Goal: Task Accomplishment & Management: Use online tool/utility

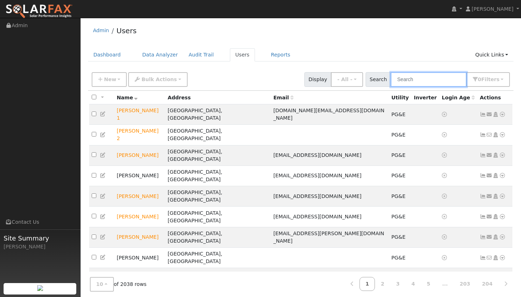
click at [425, 81] on input "text" at bounding box center [428, 79] width 76 height 15
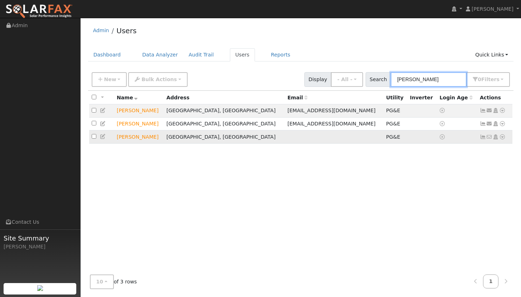
type input "[PERSON_NAME]"
click at [502, 140] on icon at bounding box center [502, 137] width 6 height 5
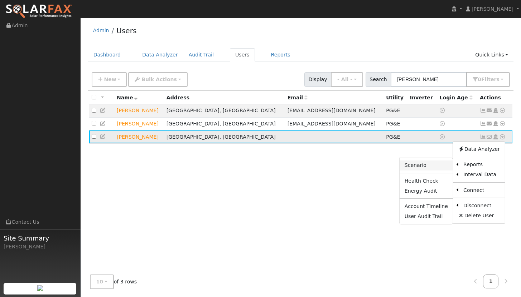
click at [435, 168] on link "Scenario" at bounding box center [425, 166] width 53 height 10
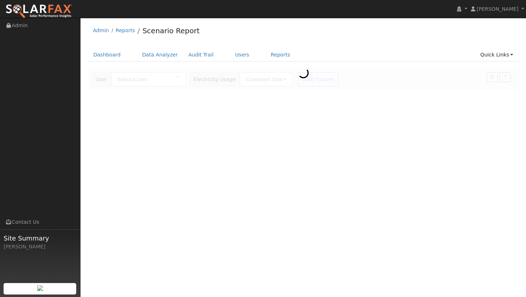
type input "[PERSON_NAME]"
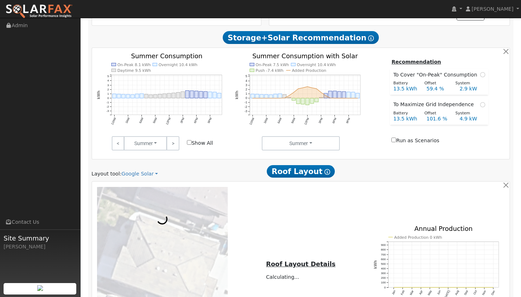
scroll to position [375, 0]
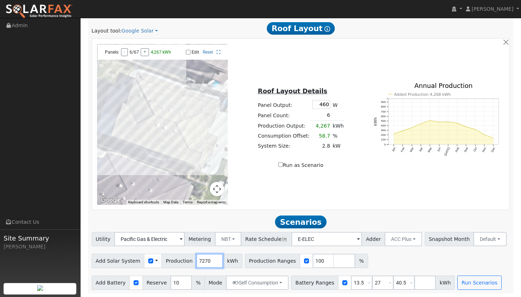
drag, startPoint x: 207, startPoint y: 262, endPoint x: 181, endPoint y: 262, distance: 26.5
click at [181, 262] on div "Add Solar System Use CSV Data Production 7270 kWh" at bounding box center [167, 261] width 151 height 14
click at [137, 34] on link "Google Solar" at bounding box center [139, 31] width 36 height 8
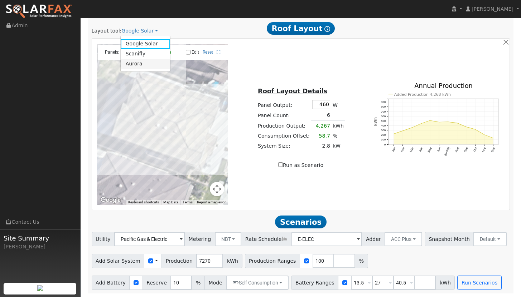
click at [135, 62] on link "Aurora" at bounding box center [146, 64] width 50 height 10
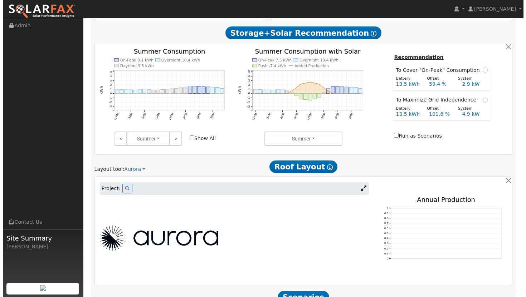
scroll to position [312, 0]
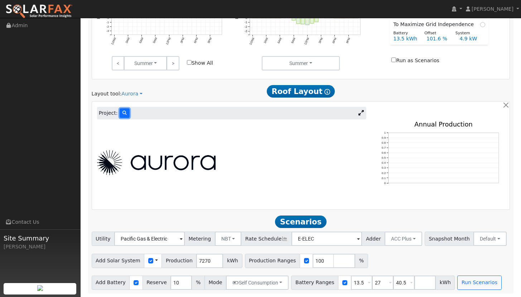
click at [124, 114] on icon at bounding box center [124, 113] width 4 height 4
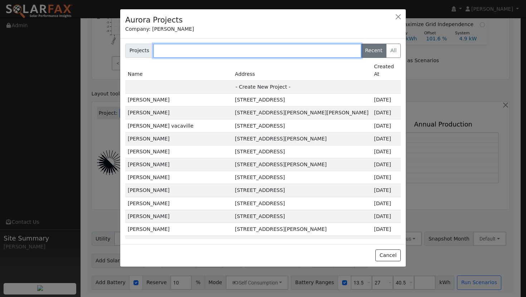
click at [215, 52] on input "text" at bounding box center [257, 51] width 208 height 14
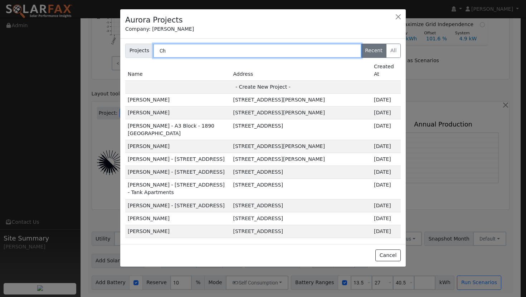
type input "C"
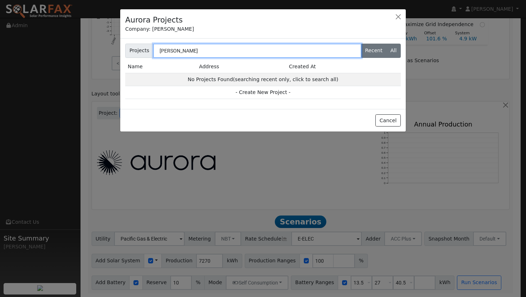
type input "[PERSON_NAME]"
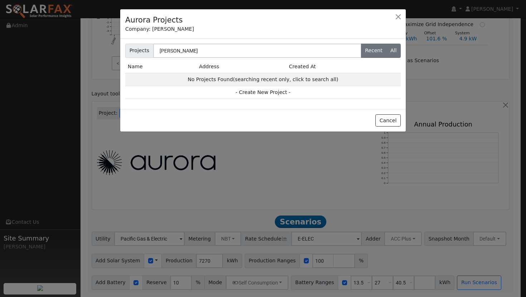
click at [395, 53] on label "All" at bounding box center [393, 51] width 15 height 14
click at [130, 48] on input "All" at bounding box center [127, 46] width 5 height 5
radio input "true"
radio input "false"
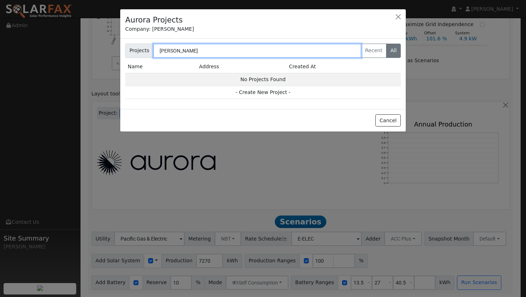
click at [204, 50] on input "[PERSON_NAME]" at bounding box center [257, 51] width 208 height 14
click at [203, 51] on input "[PERSON_NAME]" at bounding box center [257, 51] width 208 height 14
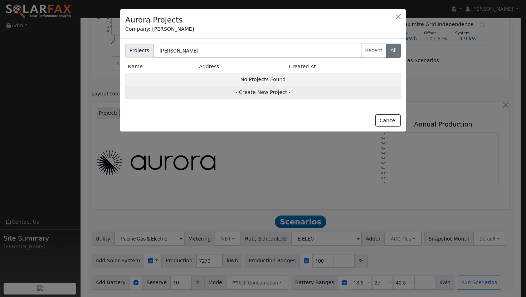
click at [268, 94] on td "- Create New Project -" at bounding box center [263, 92] width 276 height 13
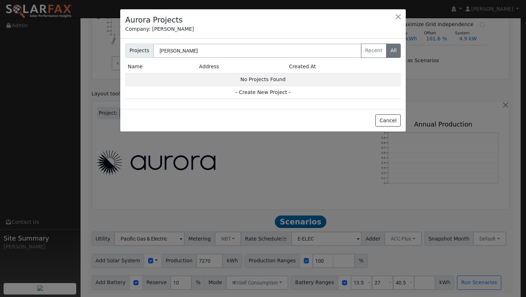
type input "[PERSON_NAME]"
type input "[STREET_ADDRESS]"
type input "[GEOGRAPHIC_DATA]"
type input "CA"
type input "95688"
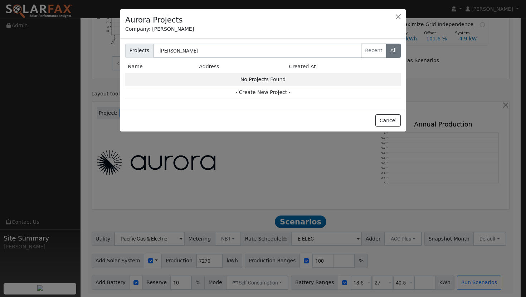
type input "Design"
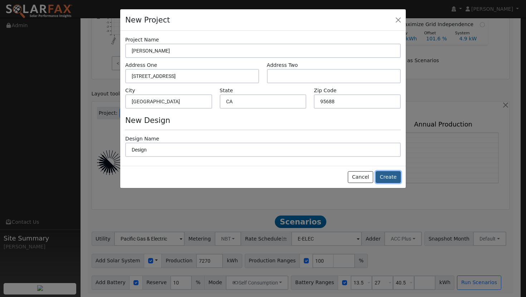
click at [389, 179] on button "Create" at bounding box center [388, 177] width 25 height 12
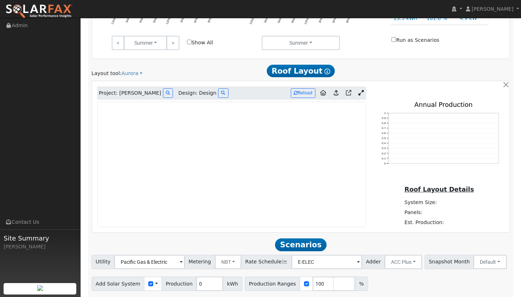
scroll to position [355, 0]
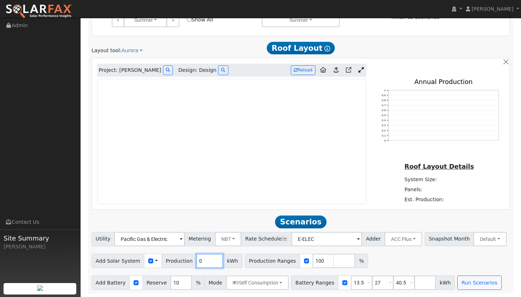
drag, startPoint x: 199, startPoint y: 261, endPoint x: 161, endPoint y: 256, distance: 38.3
click at [162, 257] on div "Add Solar System Use CSV Data Production 0 kWh" at bounding box center [167, 261] width 151 height 14
type input "11587"
drag, startPoint x: 399, startPoint y: 282, endPoint x: 358, endPoint y: 279, distance: 41.3
click at [357, 278] on div "Battery Ranges 13.5 Overrides Reserve % Mode None None Self Consumption Peak Sa…" at bounding box center [373, 283] width 164 height 14
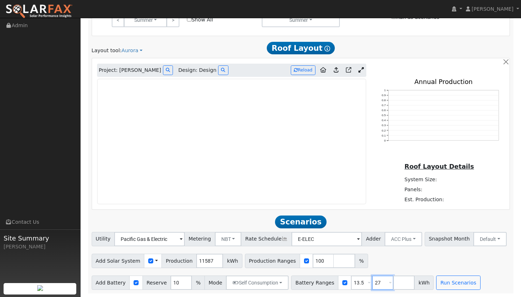
drag, startPoint x: 374, startPoint y: 282, endPoint x: 355, endPoint y: 281, distance: 18.3
click at [355, 281] on div "Battery Ranges 13.5 Overrides Reserve % Mode None None Self Consumption Peak Sa…" at bounding box center [362, 283] width 142 height 14
type input "0"
type input "13.5"
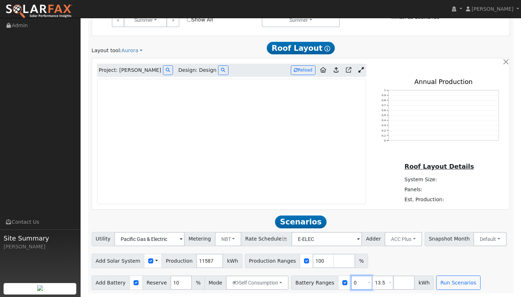
drag, startPoint x: 359, startPoint y: 283, endPoint x: 331, endPoint y: 278, distance: 28.0
click at [333, 278] on div "Battery Ranges 0 Overrides Reserve % Mode None None Self Consumption Peak Savin…" at bounding box center [362, 283] width 142 height 14
drag, startPoint x: 381, startPoint y: 282, endPoint x: 351, endPoint y: 279, distance: 29.6
click at [351, 279] on div "Battery Ranges 0 Overrides Reserve % Mode None None Self Consumption Peak Savin…" at bounding box center [362, 283] width 142 height 14
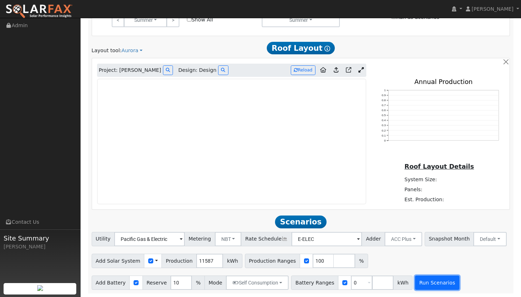
click at [439, 284] on button "Run Scenarios" at bounding box center [437, 283] width 44 height 14
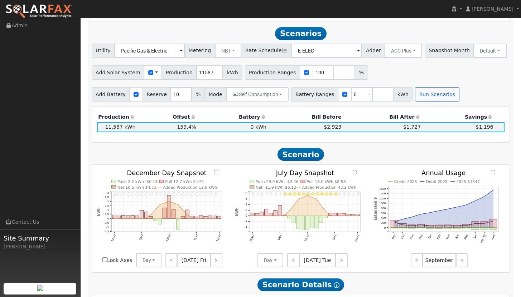
scroll to position [549, 0]
